Goal: Find specific page/section

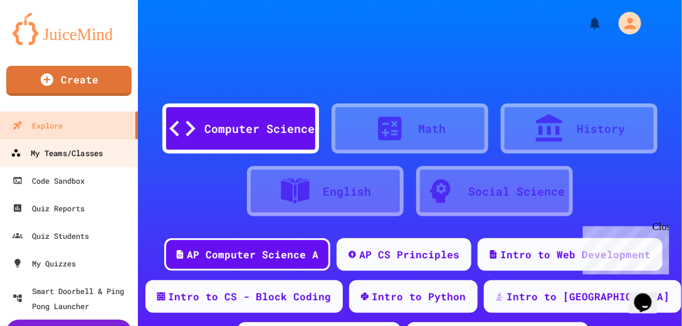
click at [45, 152] on div "My Teams/Classes" at bounding box center [57, 154] width 92 height 16
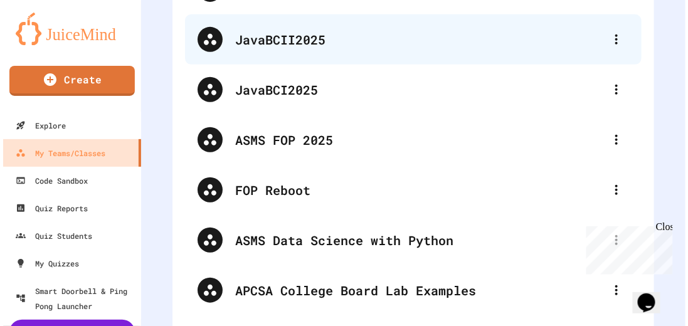
scroll to position [143, 0]
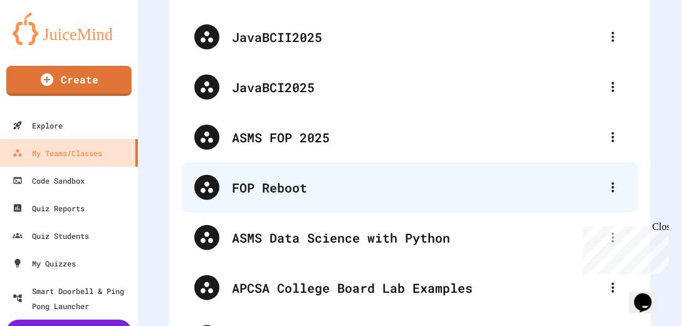
click at [299, 188] on div "FOP Reboot" at bounding box center [416, 187] width 369 height 19
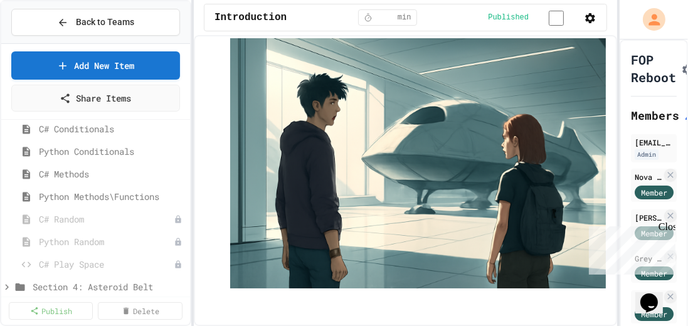
scroll to position [251, 0]
